Goal: Task Accomplishment & Management: Manage account settings

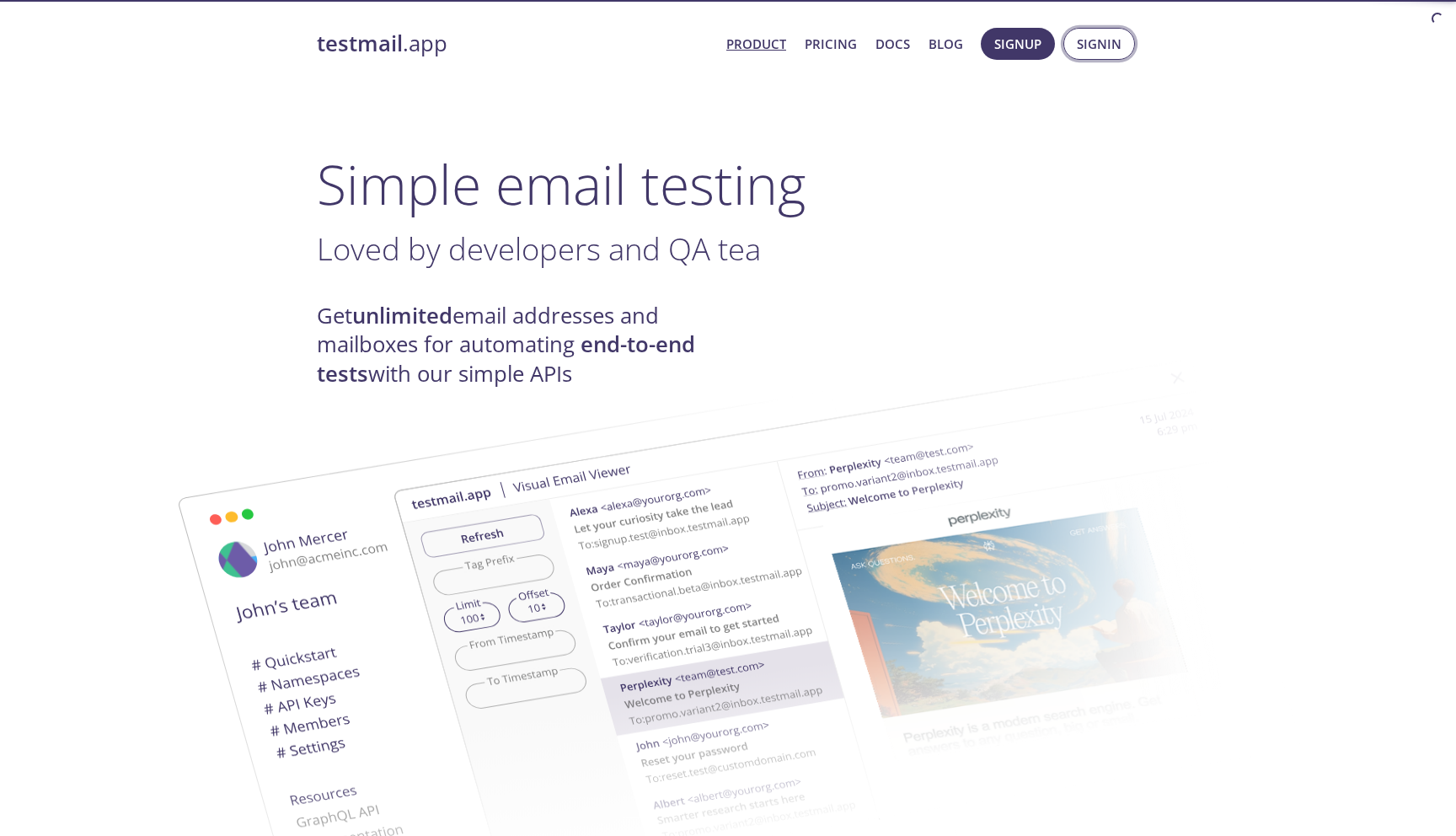
click at [1089, 43] on span "Signin" at bounding box center [1099, 44] width 45 height 22
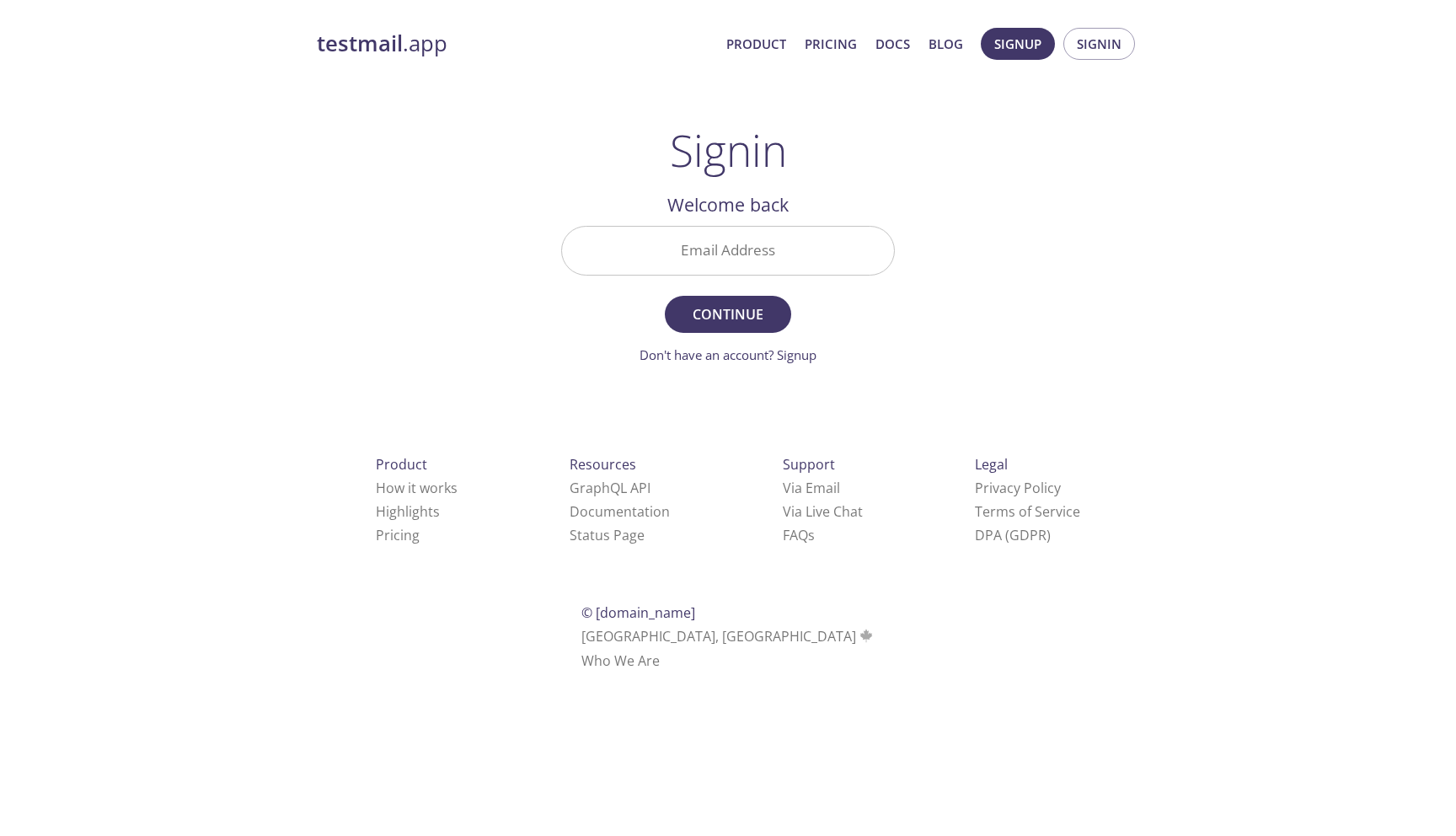
click at [711, 246] on input "Email Address" at bounding box center [728, 251] width 332 height 48
type input "[EMAIL_ADDRESS][DOMAIN_NAME]"
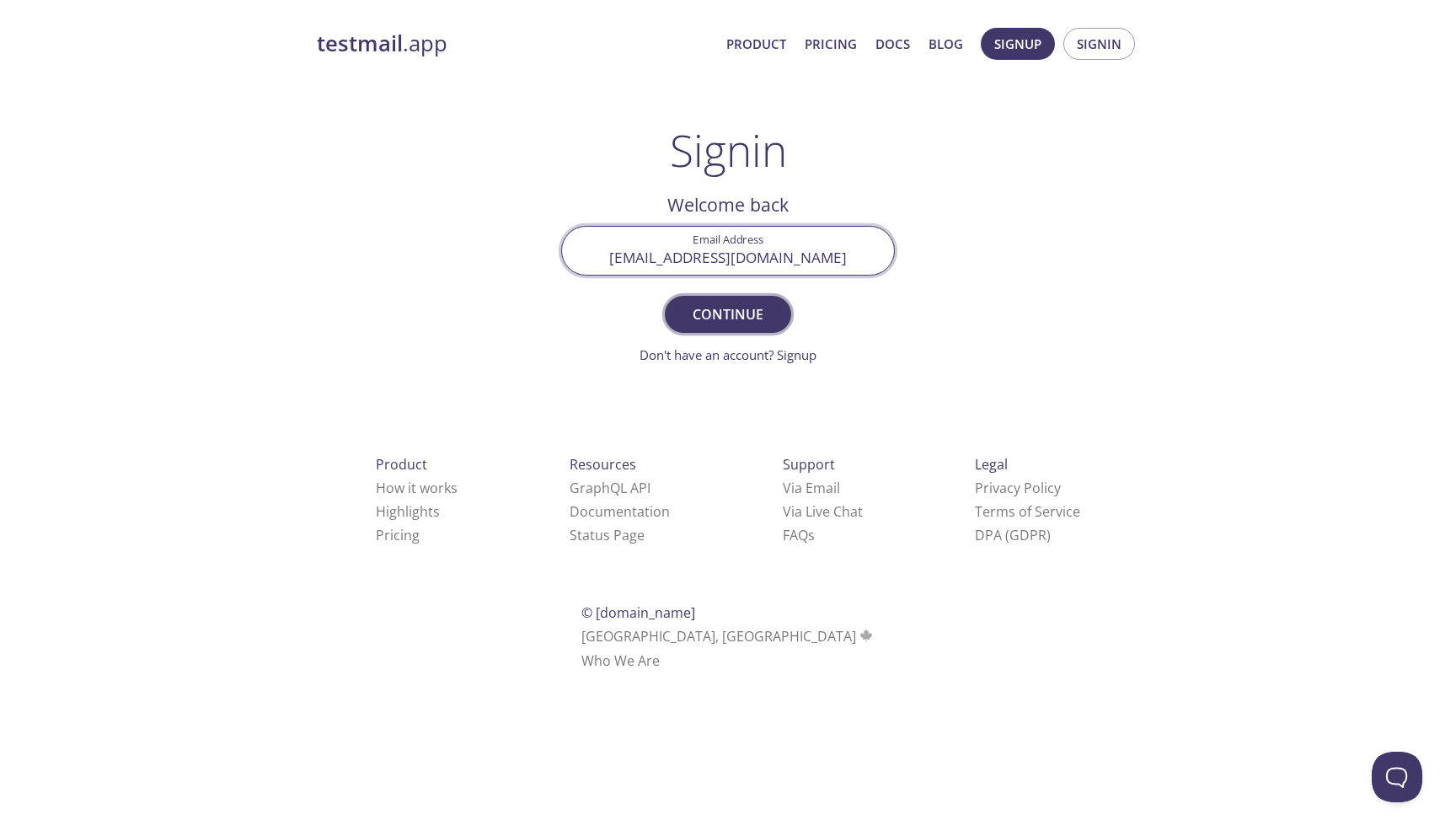
click at [713, 330] on button "Continue" at bounding box center [728, 314] width 126 height 37
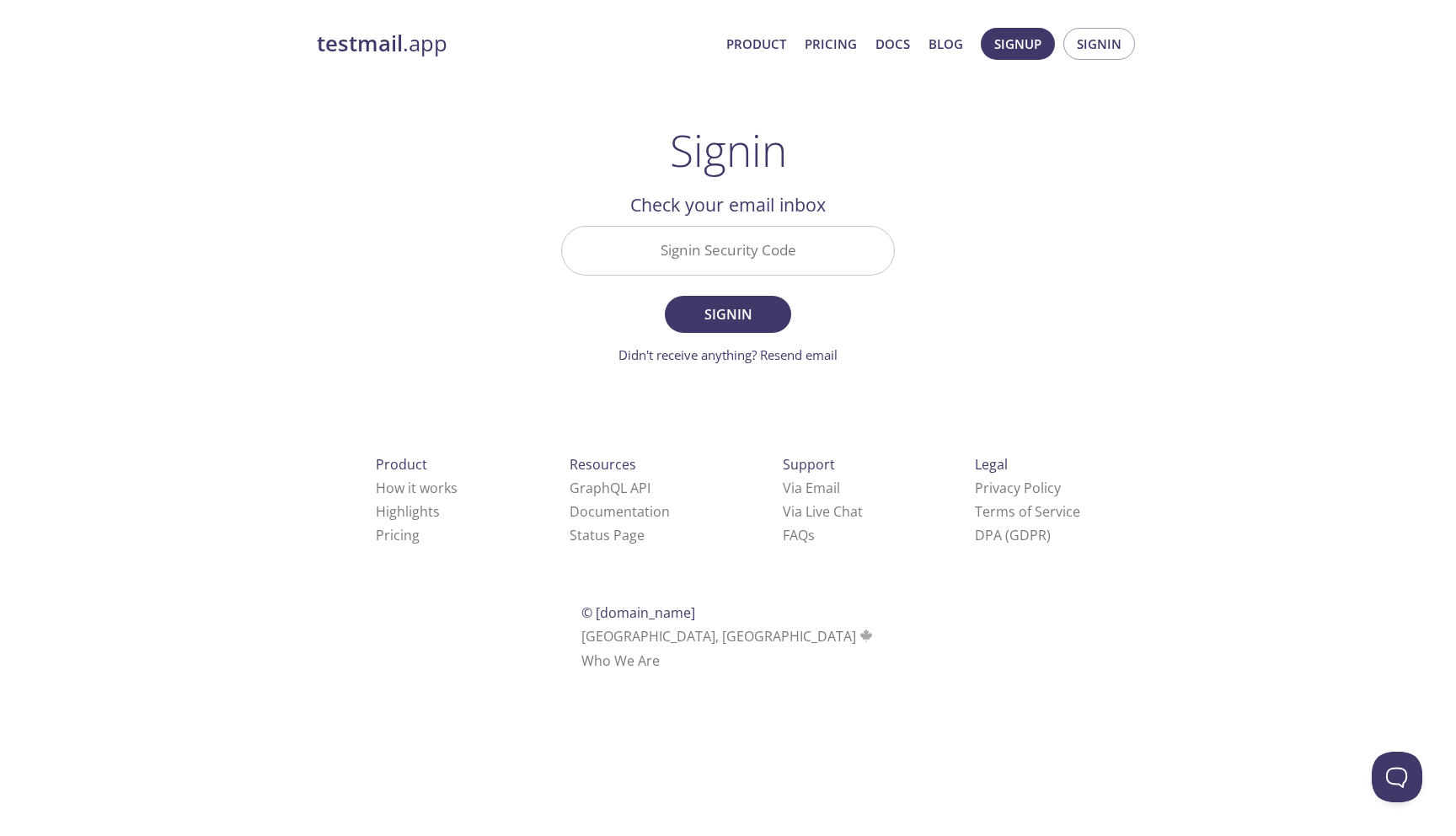
click at [756, 228] on input "Signin Security Code" at bounding box center [728, 251] width 332 height 48
click at [967, 292] on div "testmail .app Product Pricing Docs Blog Signup Signin Signin Welcome back Email…" at bounding box center [728, 368] width 863 height 703
click at [802, 241] on input "Signin Security Code" at bounding box center [728, 251] width 332 height 48
paste input "P7ULWLP"
type input "P7ULWLP"
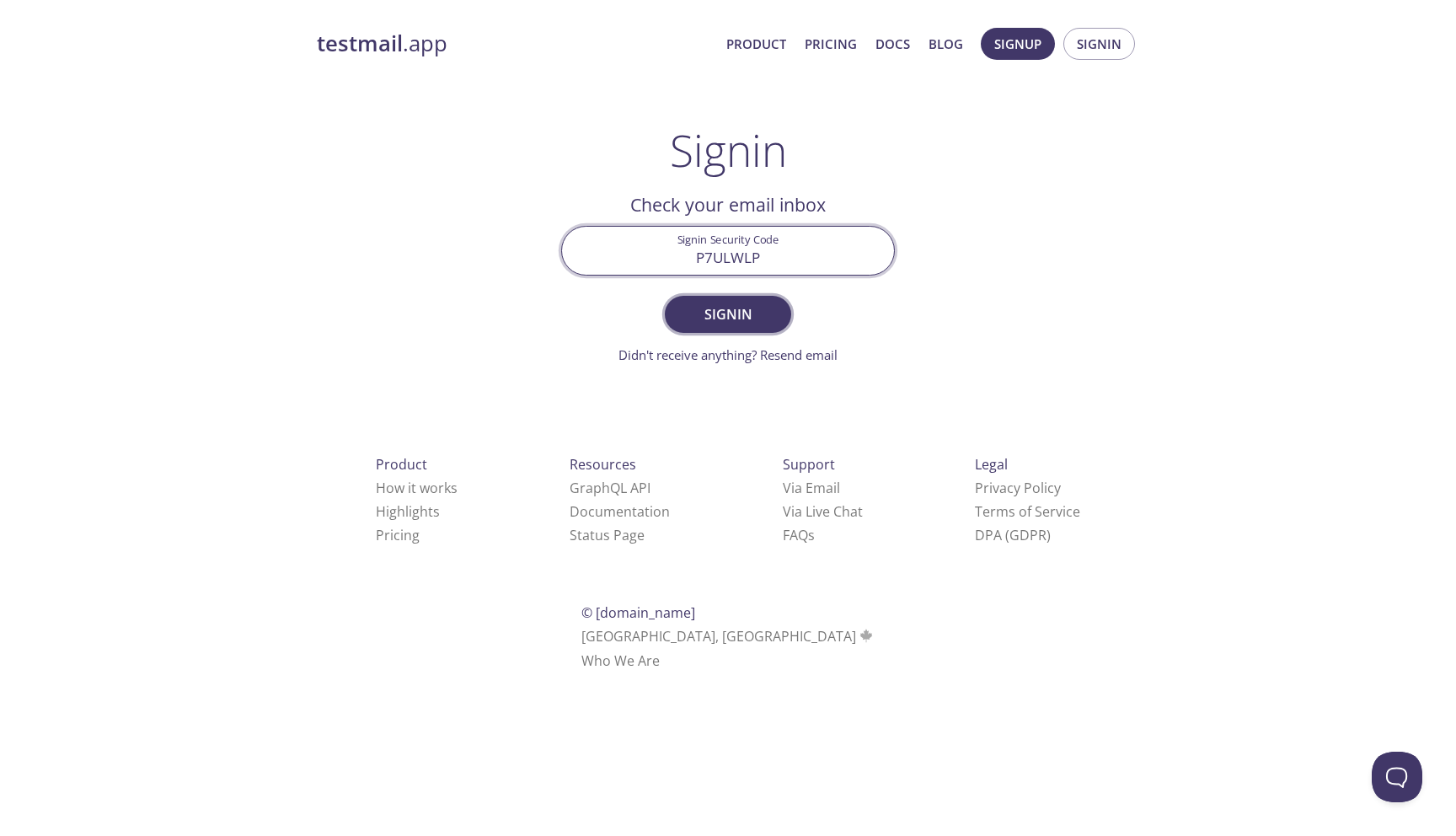
click at [739, 330] on button "Signin" at bounding box center [728, 314] width 126 height 37
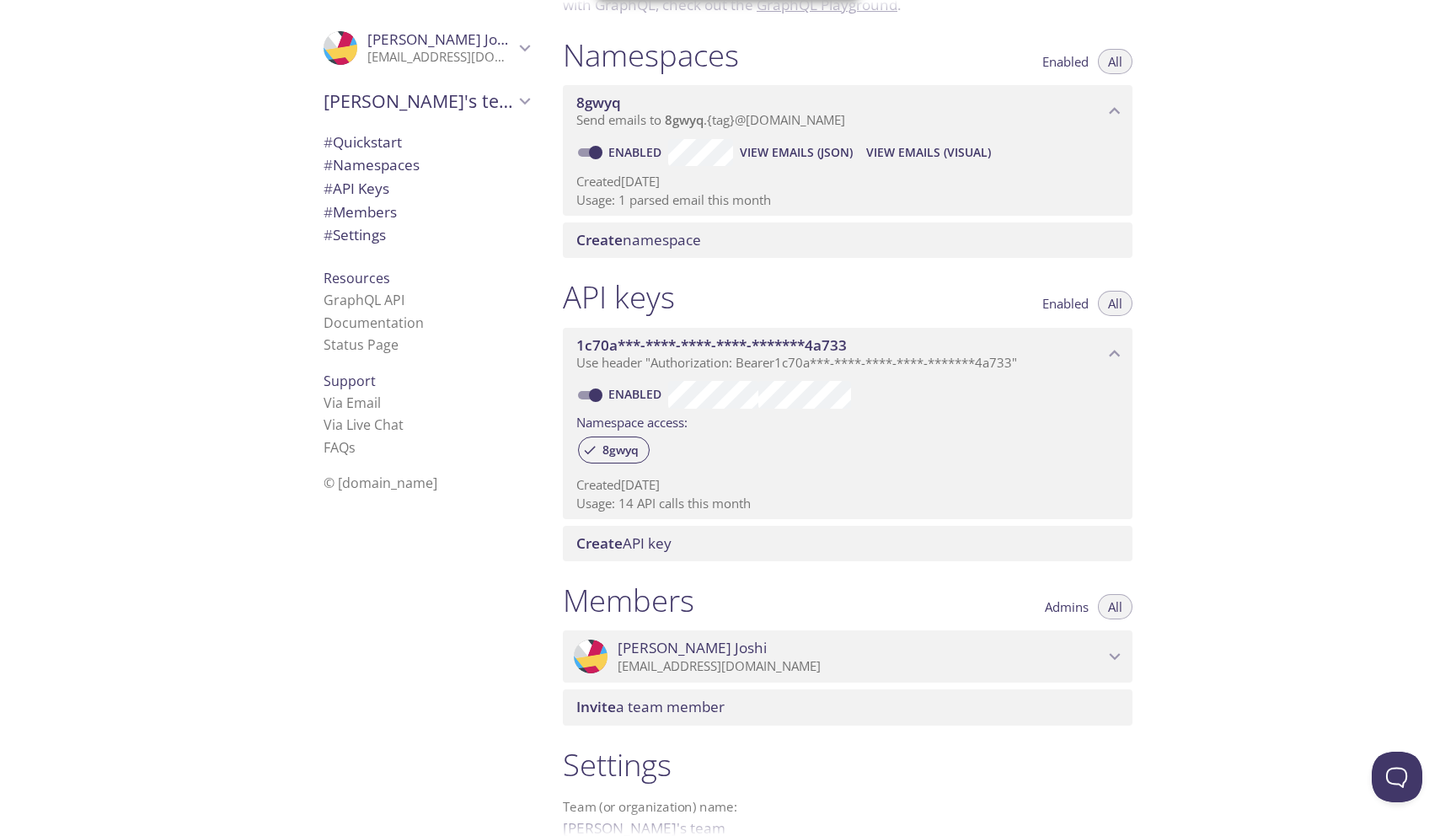
scroll to position [179, 0]
click at [564, 509] on div "Enabled Namespace access: 8gwyq Created [DATE] Usage: 14 API calls this month" at bounding box center [848, 448] width 570 height 140
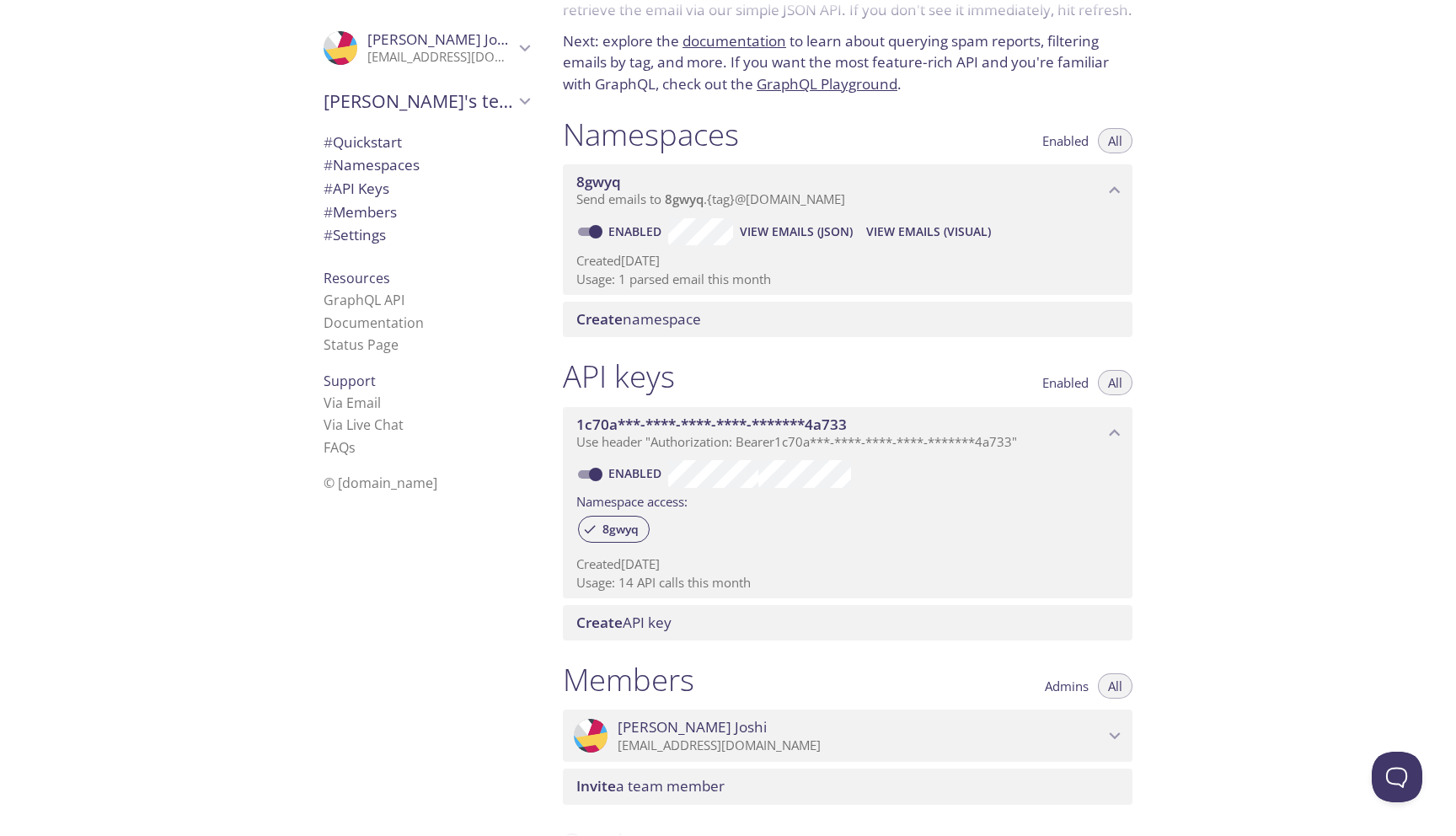
scroll to position [97, 0]
click at [787, 234] on span "View Emails (JSON)" at bounding box center [796, 232] width 113 height 20
click at [772, 196] on span "Send emails to 8gwyq . {tag} @[DOMAIN_NAME]" at bounding box center [710, 199] width 269 height 17
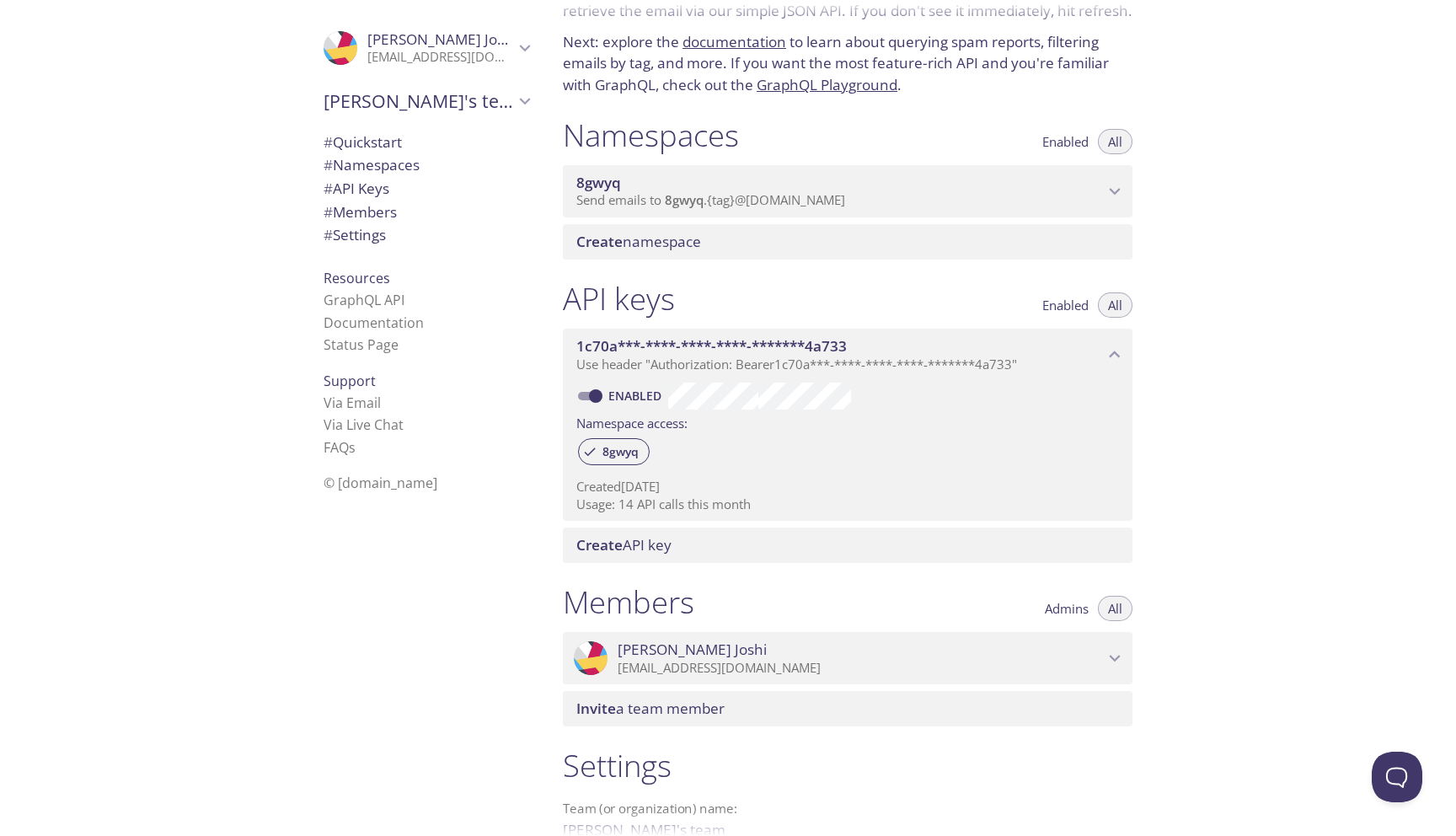
click at [772, 196] on span "Send emails to 8gwyq . {tag} @[DOMAIN_NAME]" at bounding box center [710, 199] width 269 height 17
